Goal: Information Seeking & Learning: Find specific fact

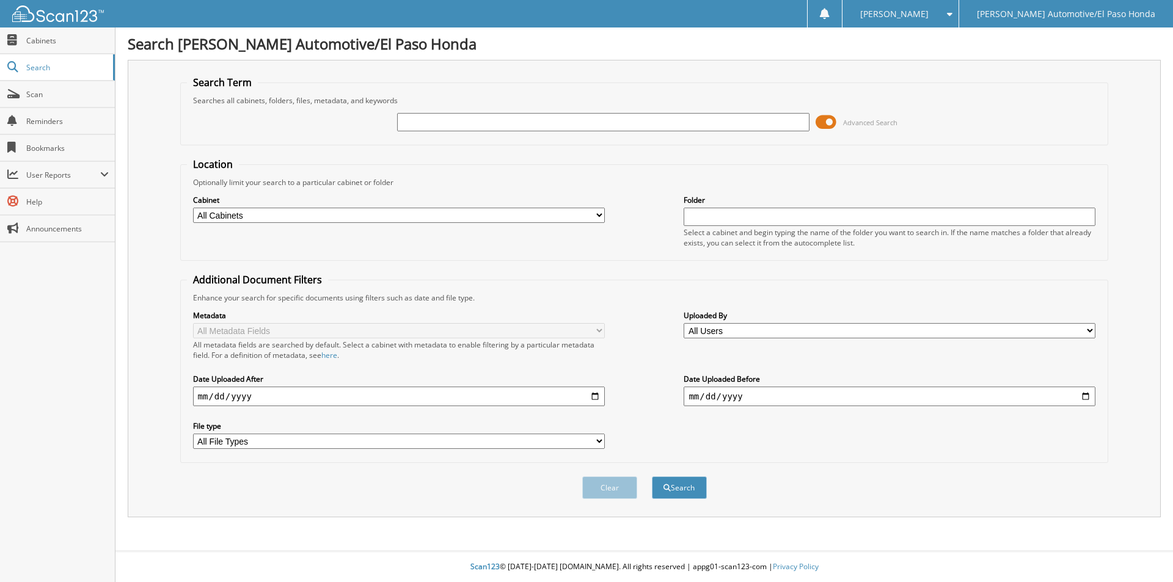
click at [1008, 151] on form "Search Term Searches all cabinets, folders, files, metadata, and keywords Advan…" at bounding box center [644, 294] width 928 height 437
click at [625, 115] on input "text" at bounding box center [603, 122] width 412 height 18
click at [582, 123] on input "text" at bounding box center [603, 122] width 412 height 18
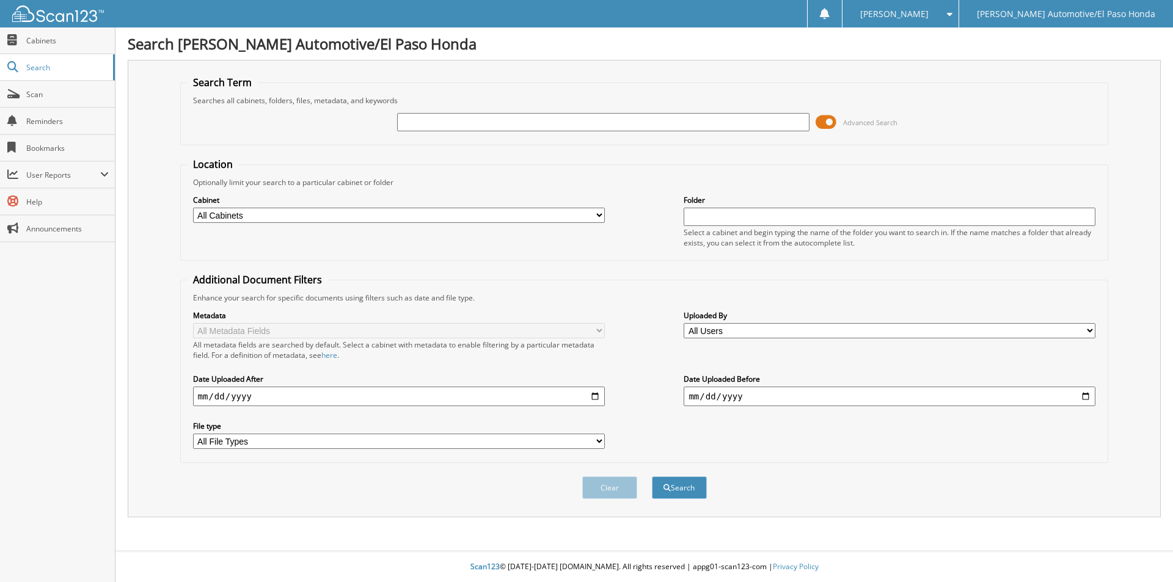
click at [582, 123] on input "text" at bounding box center [603, 122] width 412 height 18
click at [631, 161] on fieldset "Location Optionally limit your search to a particular cabinet or folder Cabinet…" at bounding box center [644, 209] width 928 height 103
click at [580, 106] on div "Advanced Search" at bounding box center [644, 122] width 915 height 33
click at [582, 119] on input "text" at bounding box center [603, 122] width 412 height 18
type input "[PERSON_NAME]"
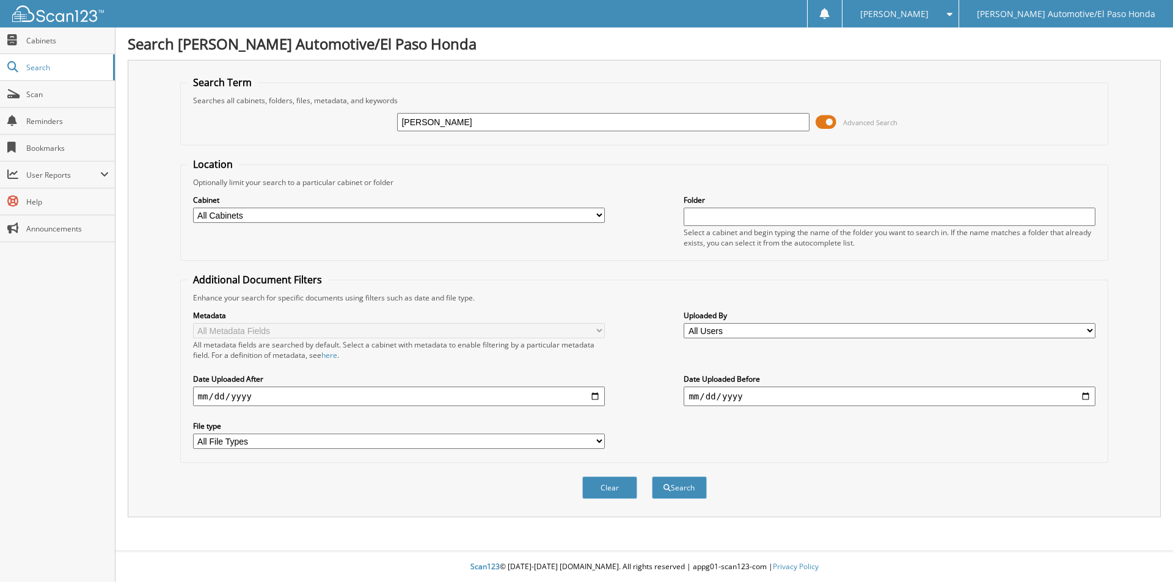
click at [652, 476] on button "Search" at bounding box center [679, 487] width 55 height 23
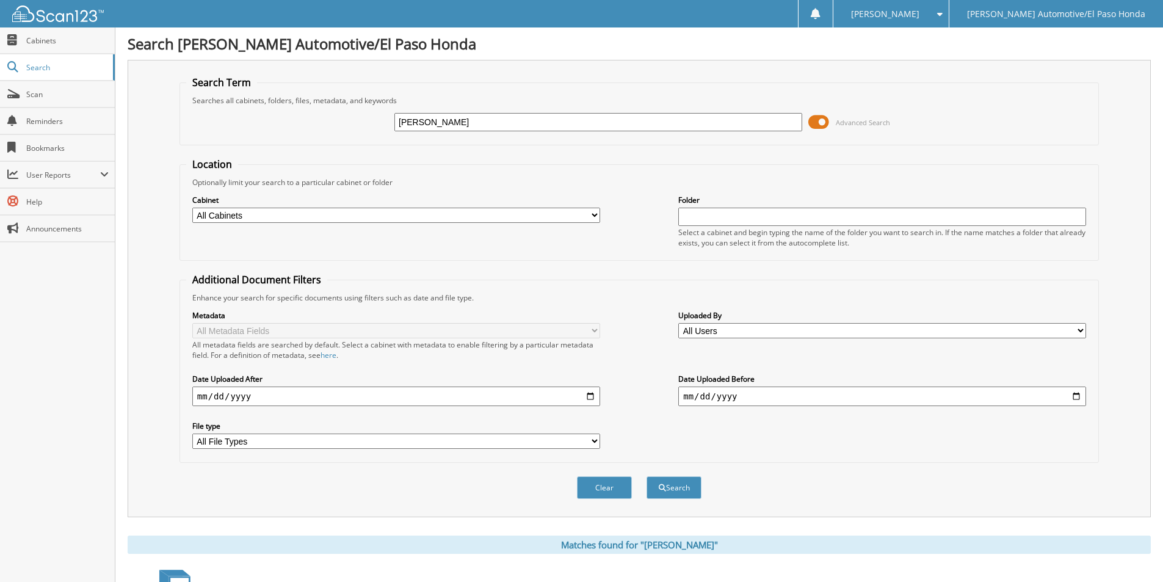
click at [477, 118] on input "[PERSON_NAME]" at bounding box center [599, 122] width 408 height 18
type input "[PERSON_NAME]"
click at [647, 476] on button "Search" at bounding box center [674, 487] width 55 height 23
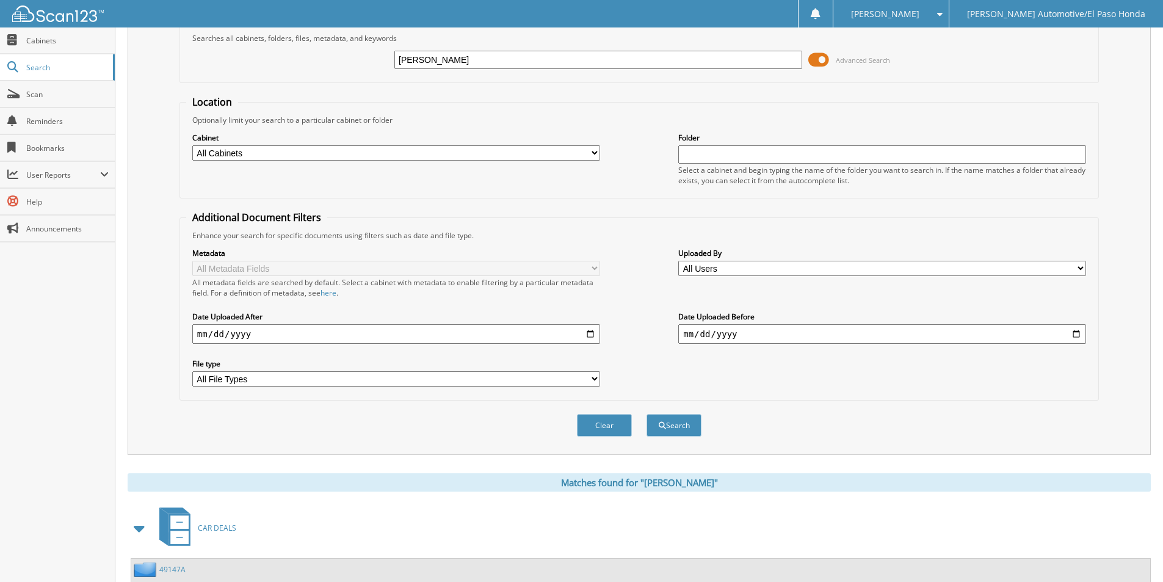
scroll to position [169, 0]
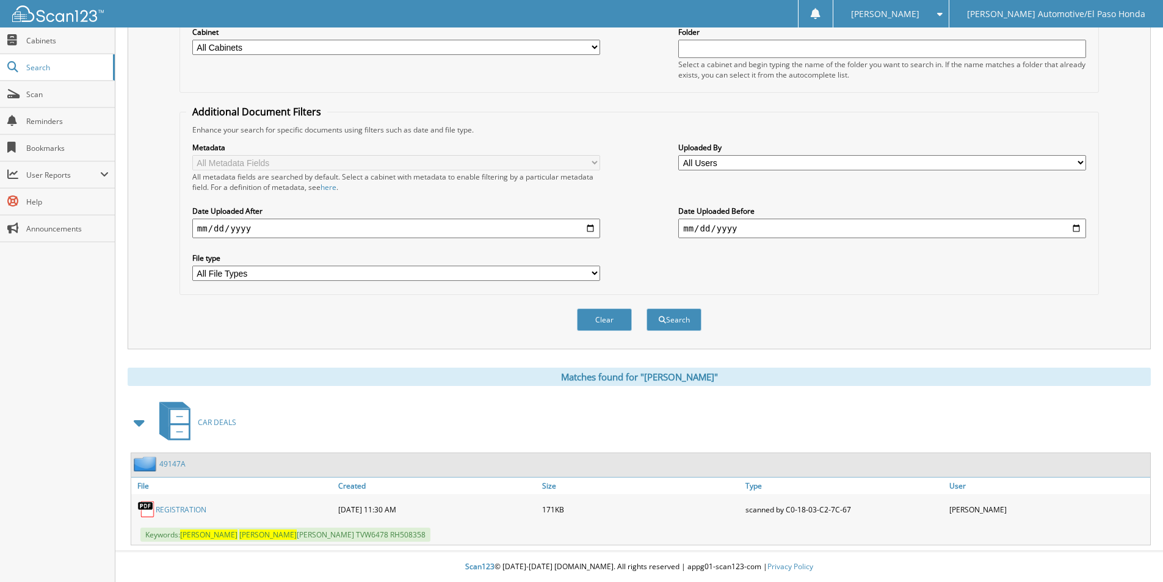
click at [173, 464] on link "49147A" at bounding box center [172, 464] width 26 height 10
